Goal: Task Accomplishment & Management: Manage account settings

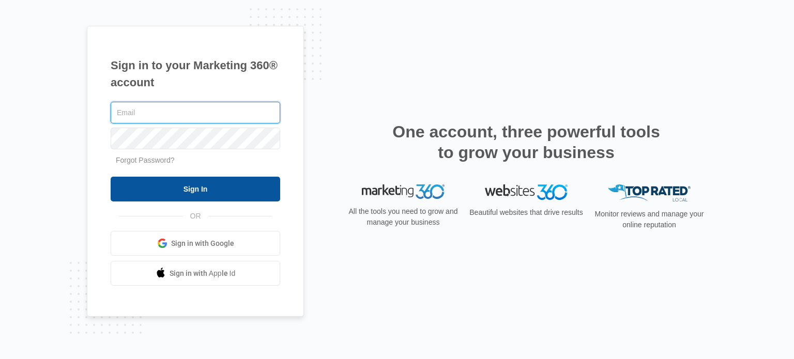
type input "[EMAIL_ADDRESS][DOMAIN_NAME]"
click at [220, 189] on input "Sign In" at bounding box center [196, 189] width 170 height 25
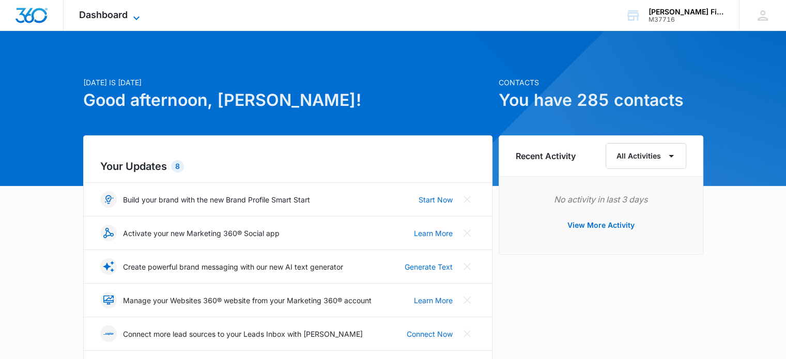
click at [125, 17] on span "Dashboard" at bounding box center [103, 14] width 49 height 11
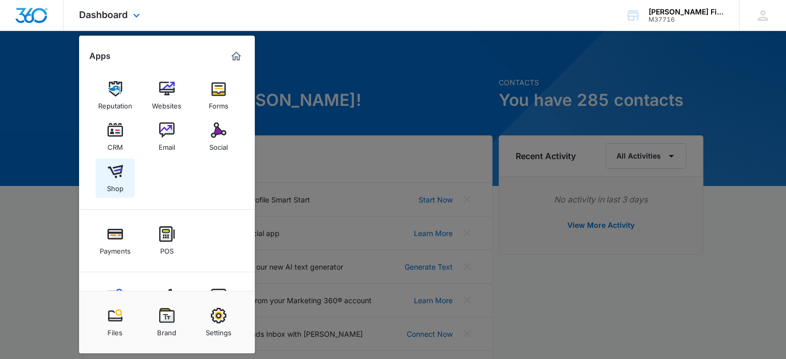
click at [118, 171] on img at bounding box center [116, 172] width 16 height 16
